Goal: Transaction & Acquisition: Purchase product/service

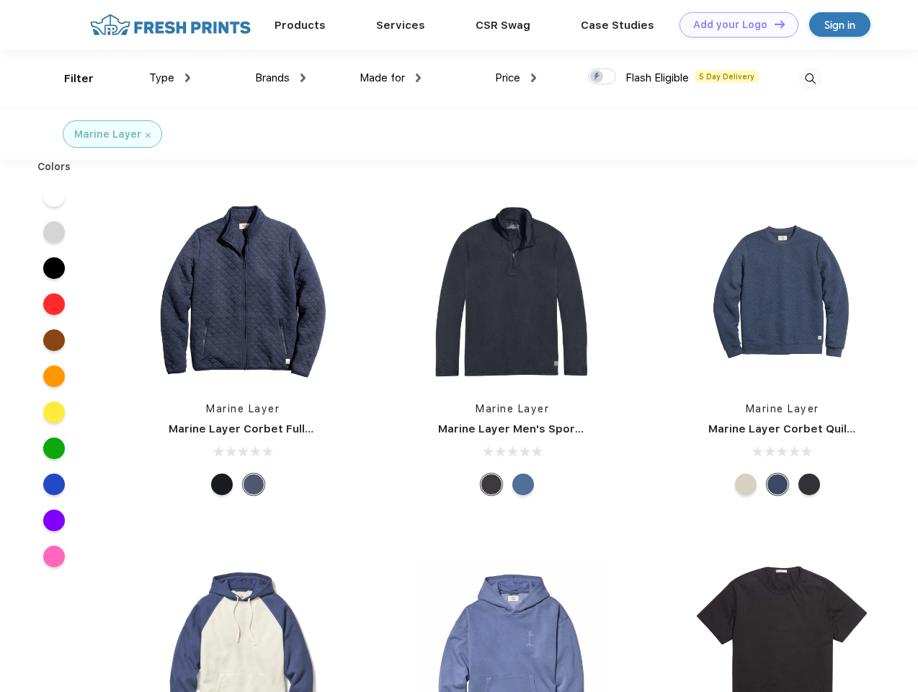
click at [733, 24] on link "Add your Logo Design Tool" at bounding box center [738, 24] width 119 height 25
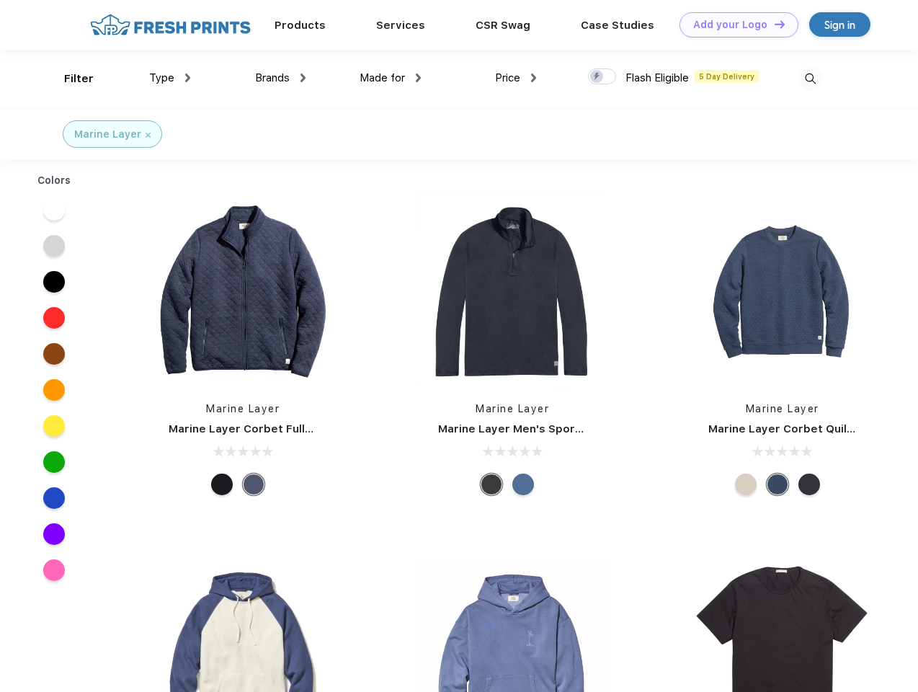
click at [0, 0] on div "Design Tool" at bounding box center [0, 0] width 0 height 0
click at [773, 24] on link "Add your Logo Design Tool" at bounding box center [738, 24] width 119 height 25
click at [69, 79] on div "Filter" at bounding box center [79, 79] width 30 height 17
click at [170, 78] on span "Type" at bounding box center [161, 77] width 25 height 13
click at [280, 78] on span "Brands" at bounding box center [272, 77] width 35 height 13
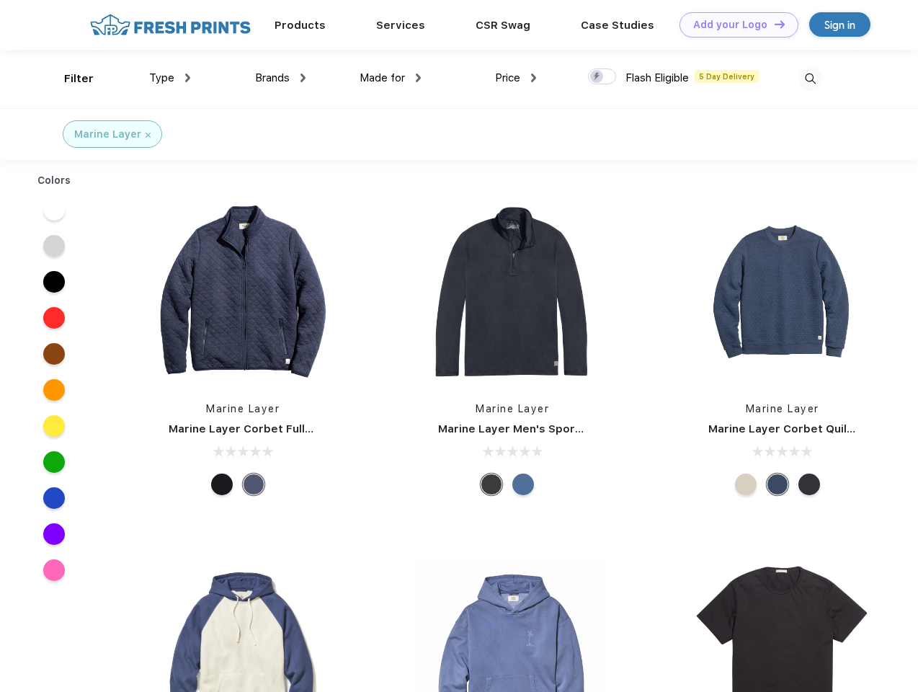
click at [390, 78] on span "Made for" at bounding box center [382, 77] width 45 height 13
click at [516, 78] on span "Price" at bounding box center [507, 77] width 25 height 13
click at [602, 77] on div at bounding box center [602, 76] width 28 height 16
click at [597, 77] on input "checkbox" at bounding box center [592, 72] width 9 height 9
click at [810, 79] on img at bounding box center [810, 79] width 24 height 24
